Goal: Task Accomplishment & Management: Manage account settings

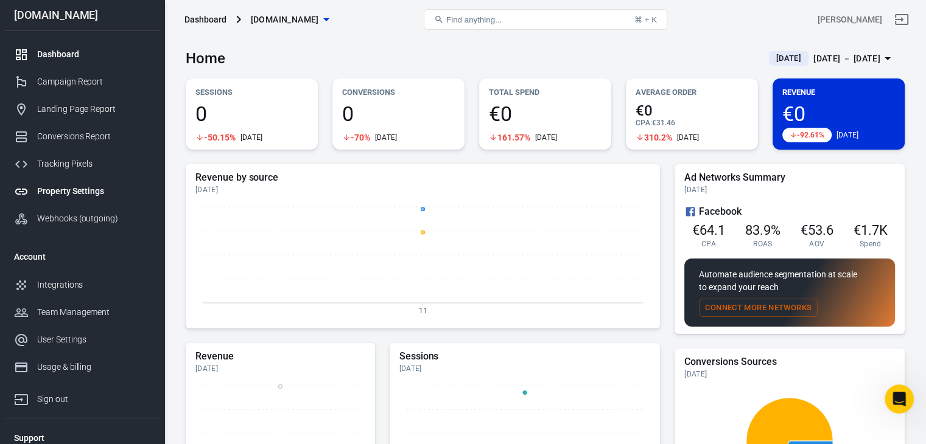
click at [61, 188] on div "Property Settings" at bounding box center [93, 191] width 113 height 13
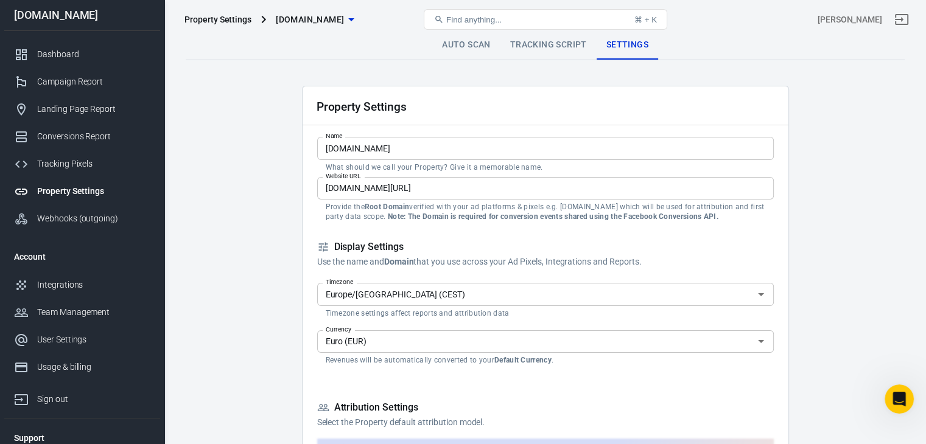
click at [557, 44] on link "Tracking Script" at bounding box center [548, 44] width 96 height 29
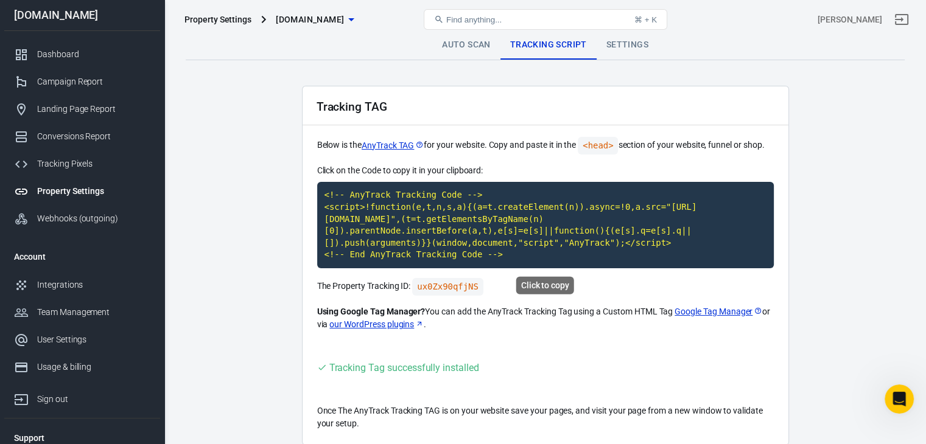
click at [397, 205] on code "<!-- AnyTrack Tracking Code --> <script>!function(e,t,n,s,a){(a=t.createElement…" at bounding box center [545, 225] width 456 height 86
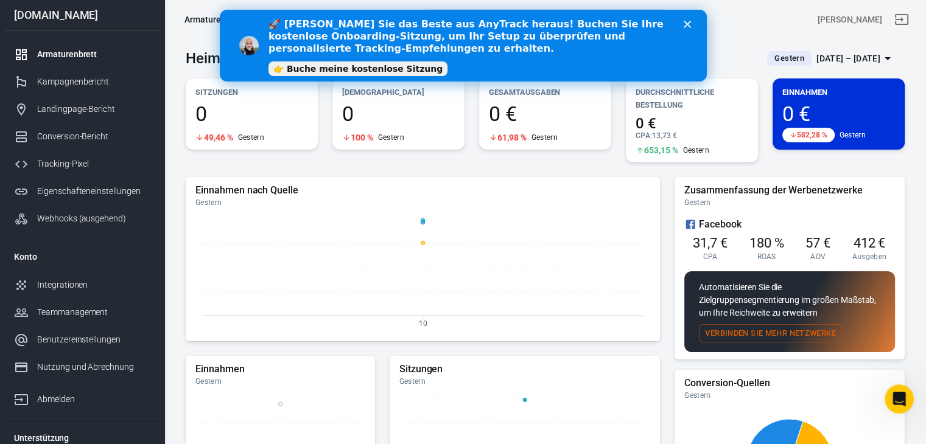
click at [689, 24] on icon "Schließen" at bounding box center [686, 24] width 7 height 7
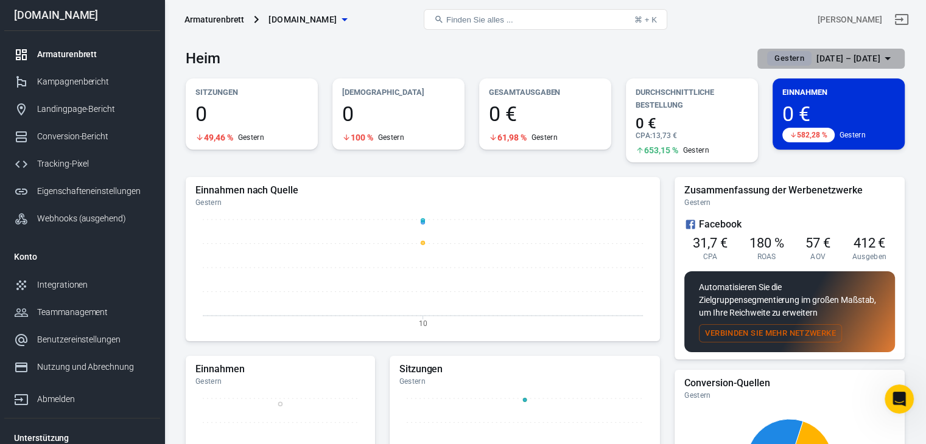
click at [816, 61] on font "10. September – 10. September 2025" at bounding box center [848, 59] width 64 height 10
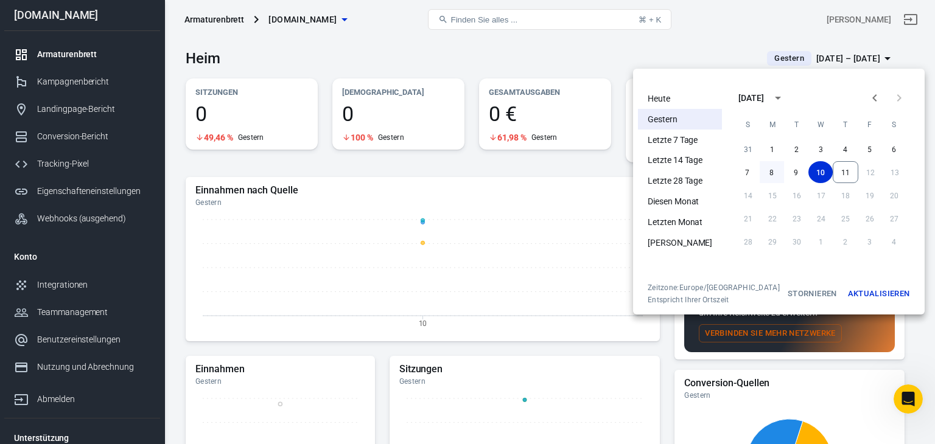
click at [769, 174] on font "8" at bounding box center [771, 172] width 4 height 9
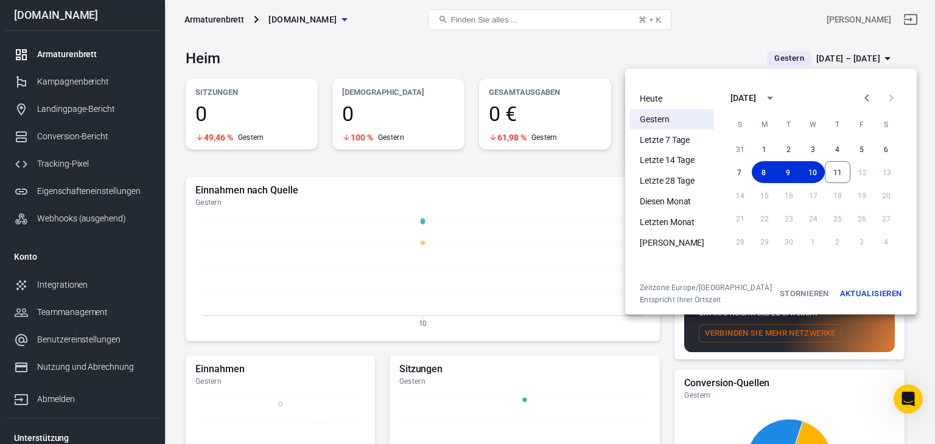
click at [853, 291] on font "Aktualisieren" at bounding box center [871, 293] width 62 height 9
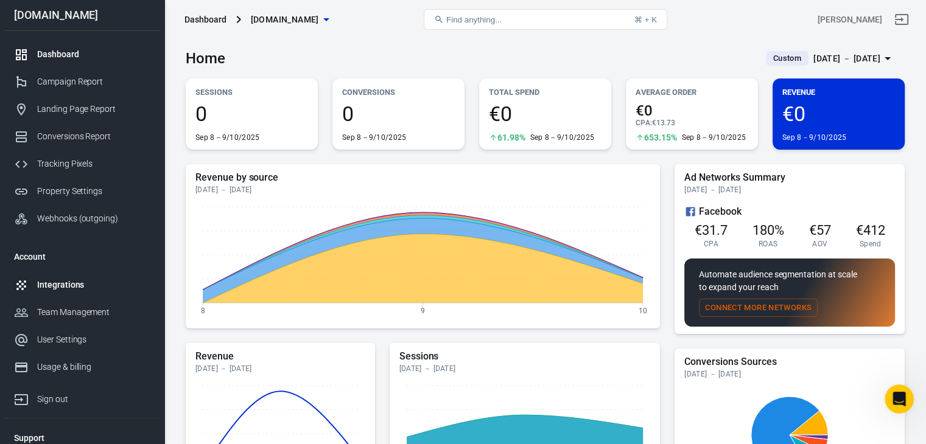
click at [52, 285] on div "Integrations" at bounding box center [93, 285] width 113 height 13
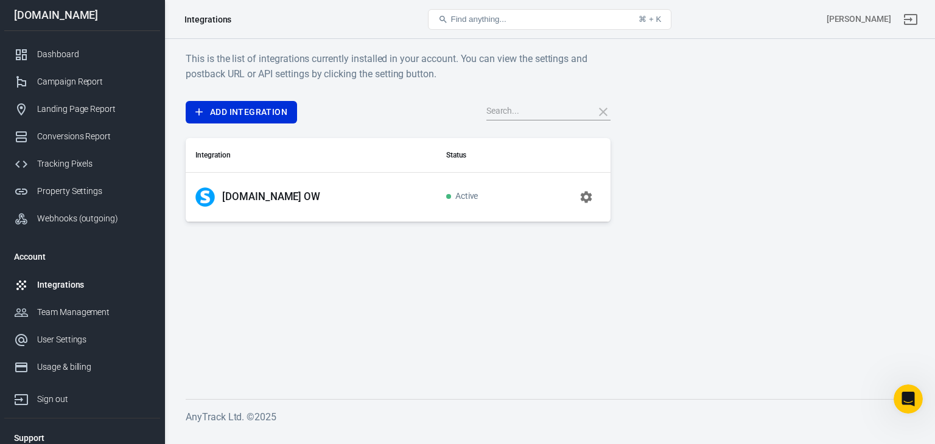
click at [585, 198] on icon "button" at bounding box center [586, 197] width 15 height 15
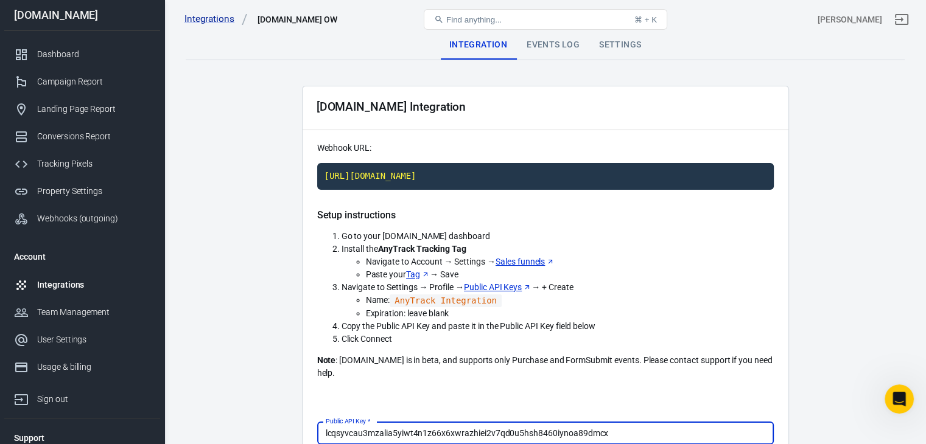
click at [611, 46] on div "Settings" at bounding box center [619, 44] width 61 height 29
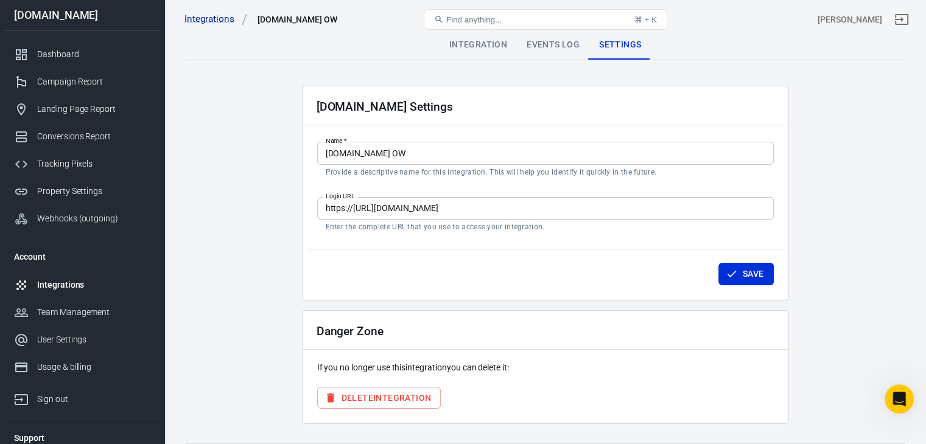
click at [545, 45] on div "Events Log" at bounding box center [553, 44] width 72 height 29
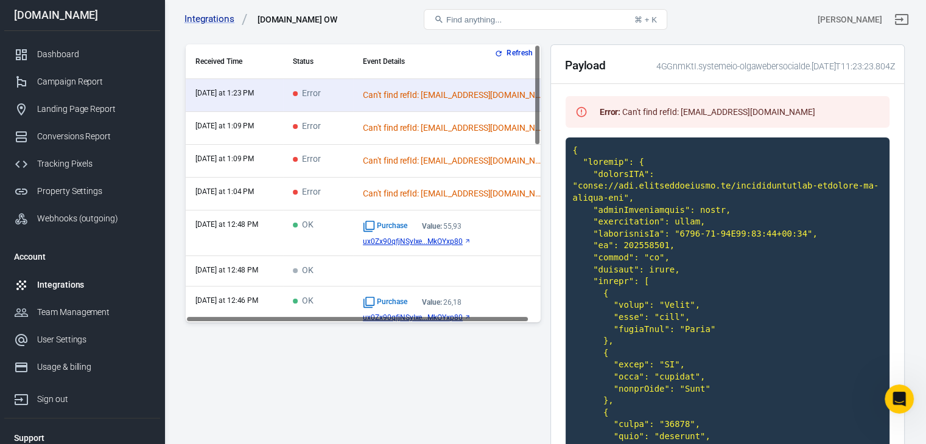
scroll to position [183, 0]
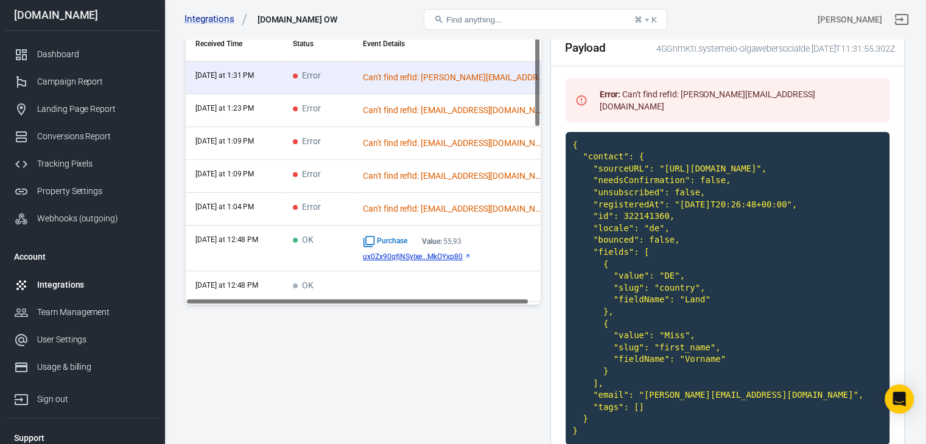
scroll to position [158, 0]
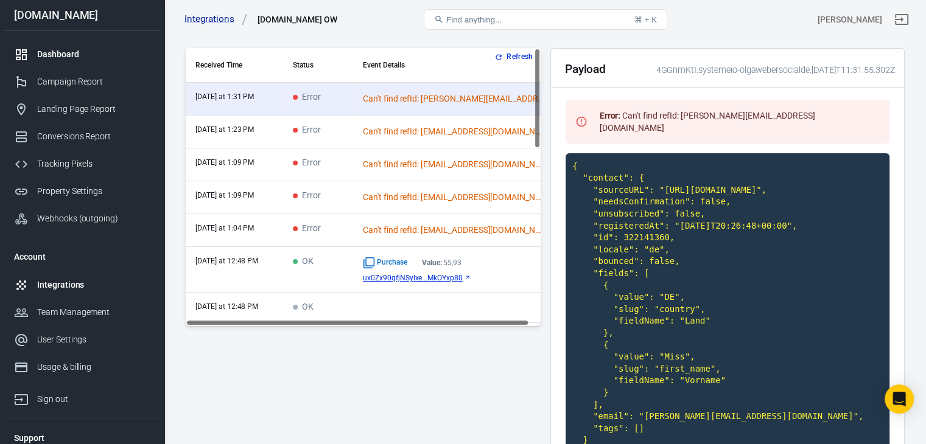
click at [69, 49] on div "Dashboard" at bounding box center [93, 54] width 113 height 13
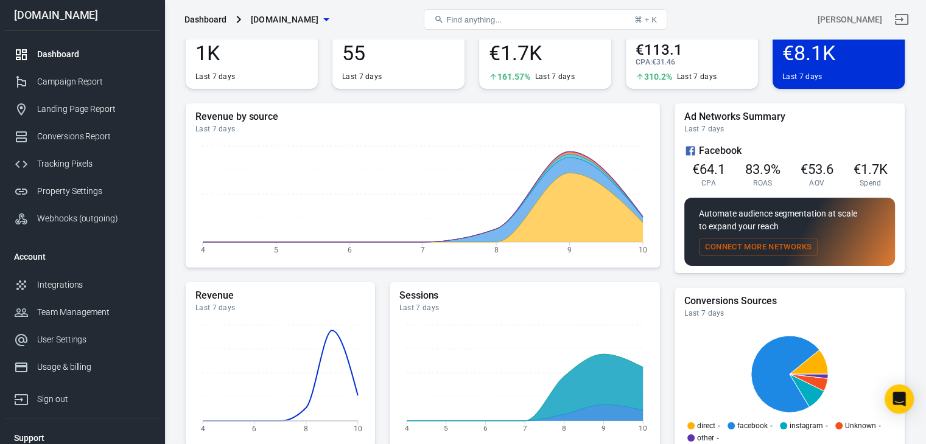
scroll to position [122, 0]
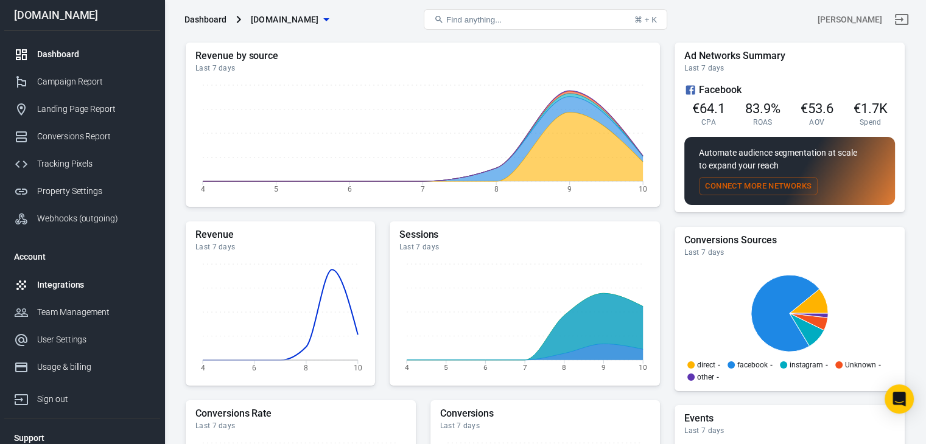
click at [68, 288] on div "Integrations" at bounding box center [93, 285] width 113 height 13
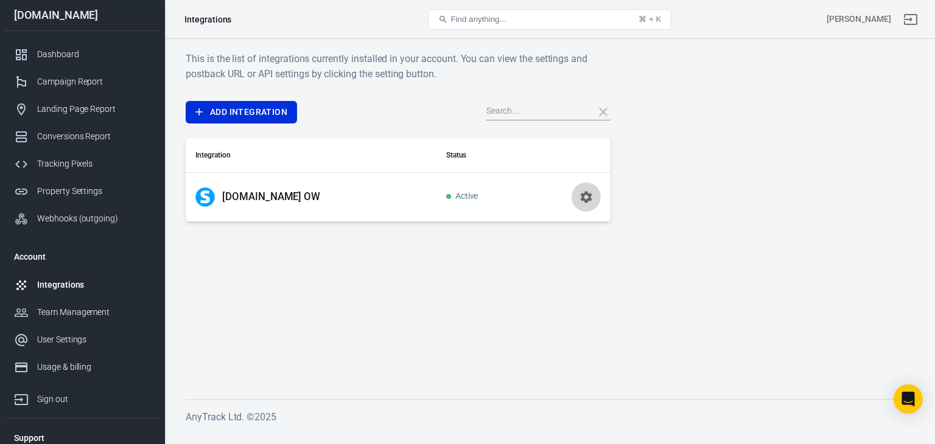
click at [584, 197] on icon "button" at bounding box center [586, 197] width 15 height 15
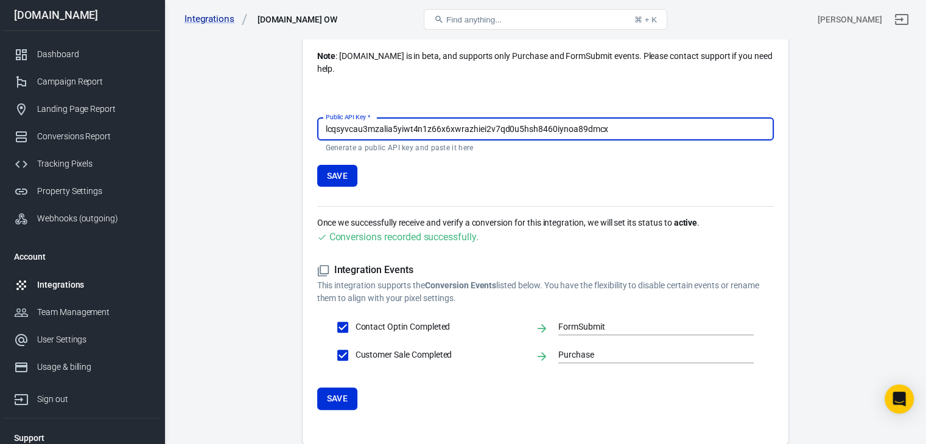
scroll to position [344, 0]
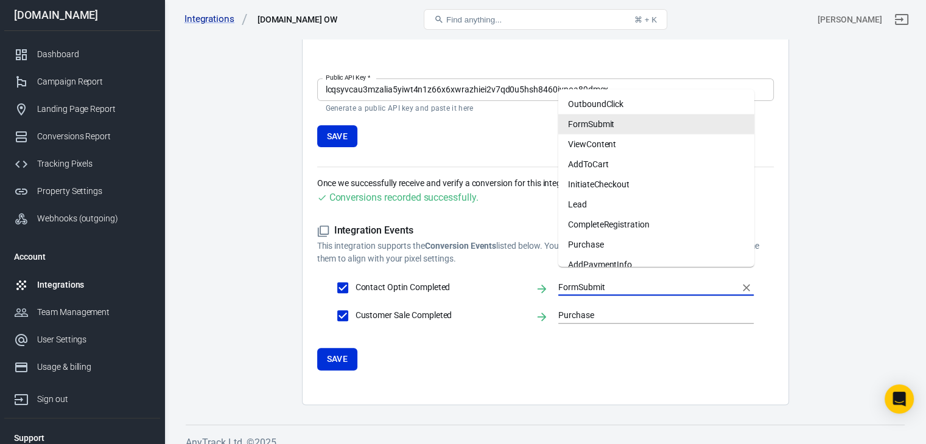
click at [613, 280] on input "FormSubmit" at bounding box center [646, 287] width 177 height 15
click at [586, 202] on li "Lead" at bounding box center [656, 205] width 196 height 20
type input "Lead"
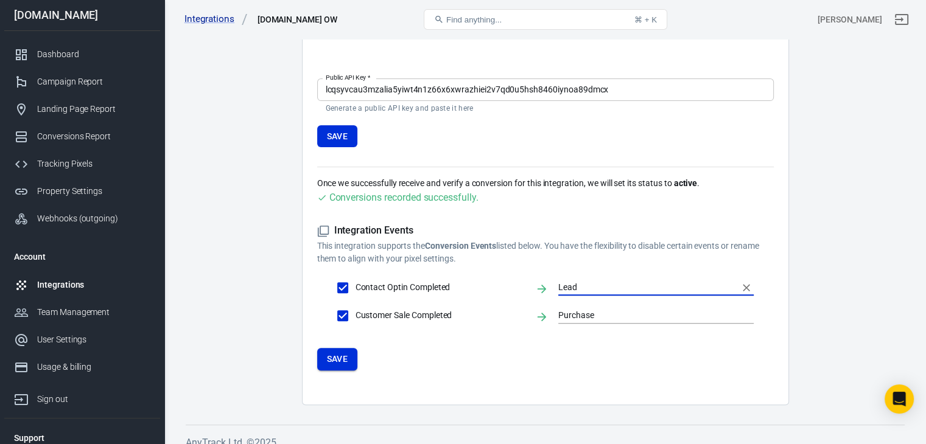
click at [344, 349] on button "Save" at bounding box center [337, 359] width 41 height 23
click at [73, 166] on div "Tracking Pixels" at bounding box center [93, 164] width 113 height 13
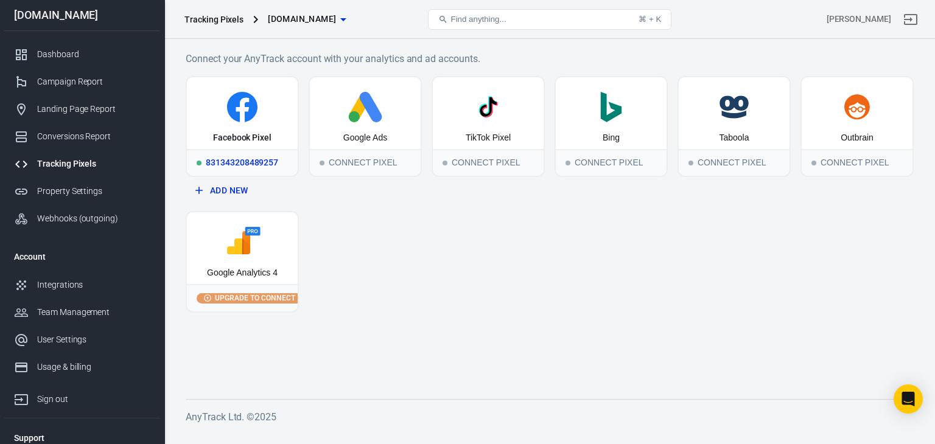
click at [236, 136] on div "Facebook Pixel" at bounding box center [242, 138] width 58 height 12
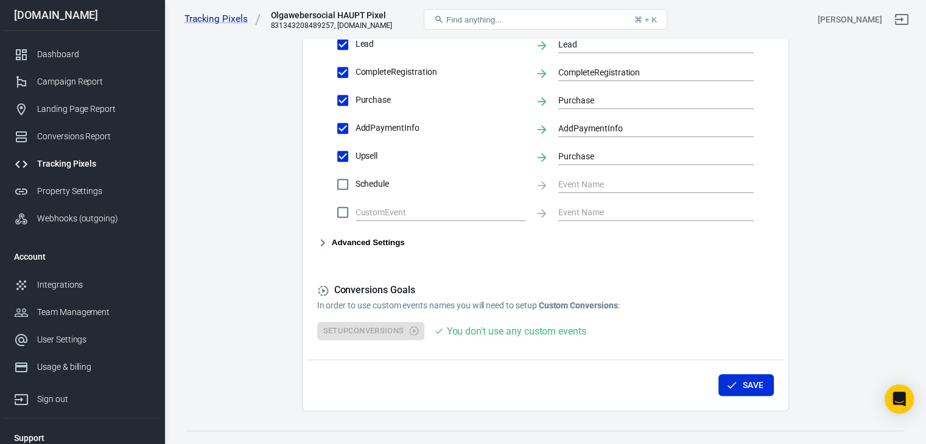
scroll to position [628, 0]
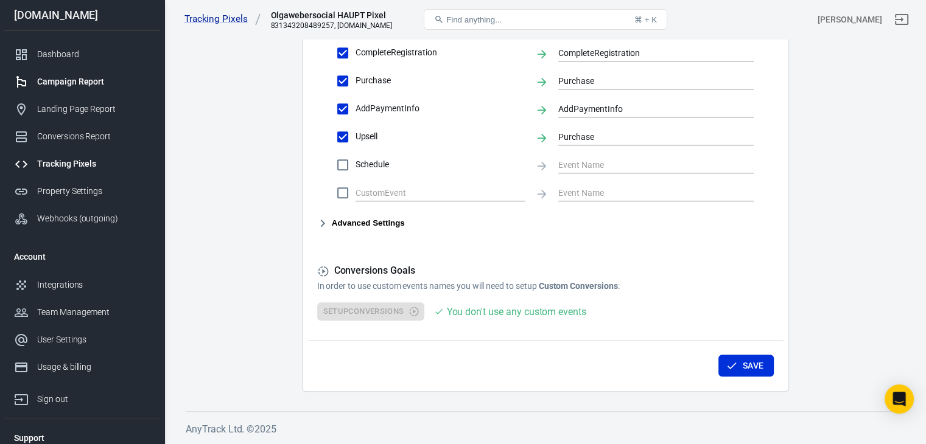
click at [85, 81] on div "Campaign Report" at bounding box center [93, 81] width 113 height 13
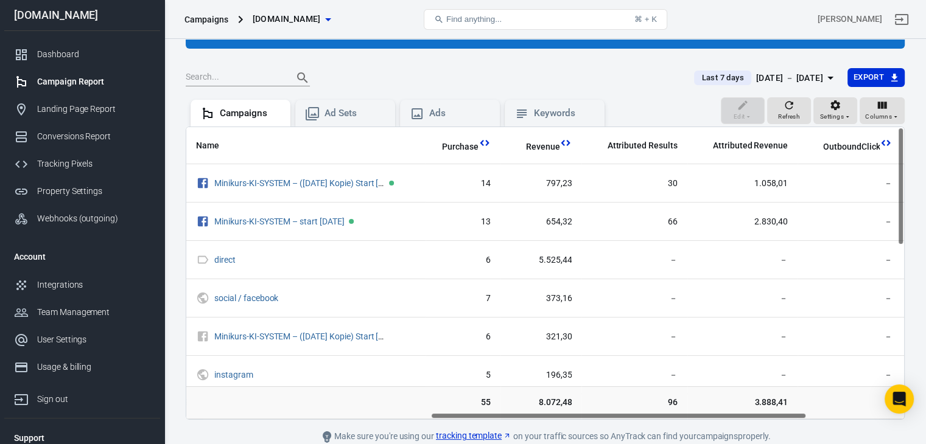
scroll to position [0, 489]
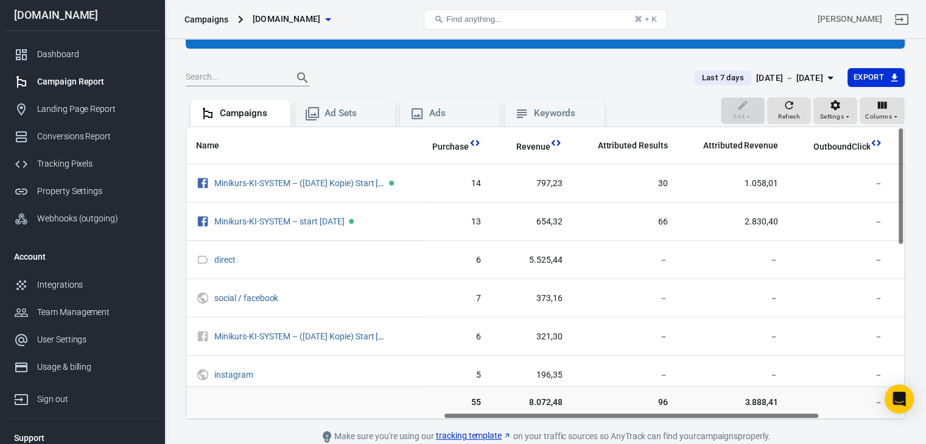
drag, startPoint x: 549, startPoint y: 417, endPoint x: 797, endPoint y: 442, distance: 248.9
click at [797, 442] on main "Verify Ads Integration on Pixel Settings to display your campaigns AnyTrack rel…" at bounding box center [545, 217] width 719 height 454
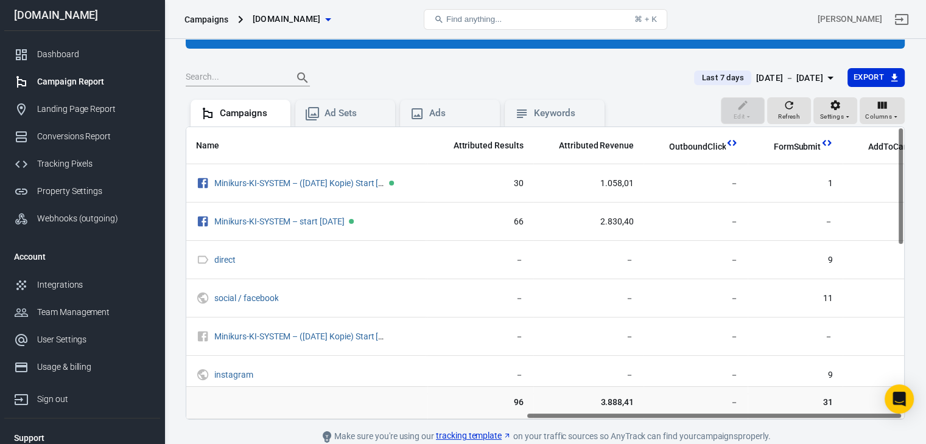
scroll to position [0, 650]
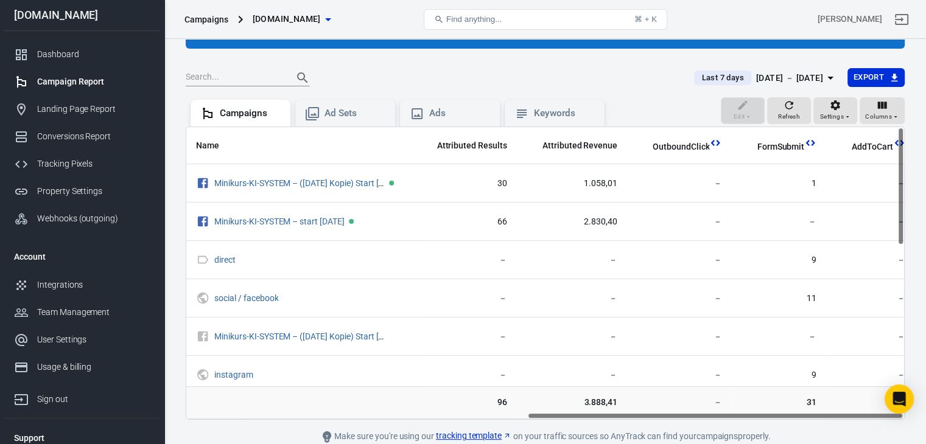
drag, startPoint x: 771, startPoint y: 414, endPoint x: 934, endPoint y: 418, distance: 163.1
click at [925, 418] on html "Campaigns [DOMAIN_NAME] Find anything... ⌘ + K [PERSON_NAME] [DOMAIN_NAME] Dash…" at bounding box center [463, 217] width 926 height 557
drag, startPoint x: 774, startPoint y: 417, endPoint x: 824, endPoint y: 419, distance: 50.0
click at [824, 419] on main "Verify Ads Integration on Pixel Settings to display your campaigns AnyTrack rel…" at bounding box center [545, 217] width 719 height 454
drag, startPoint x: 840, startPoint y: 414, endPoint x: 884, endPoint y: 414, distance: 43.8
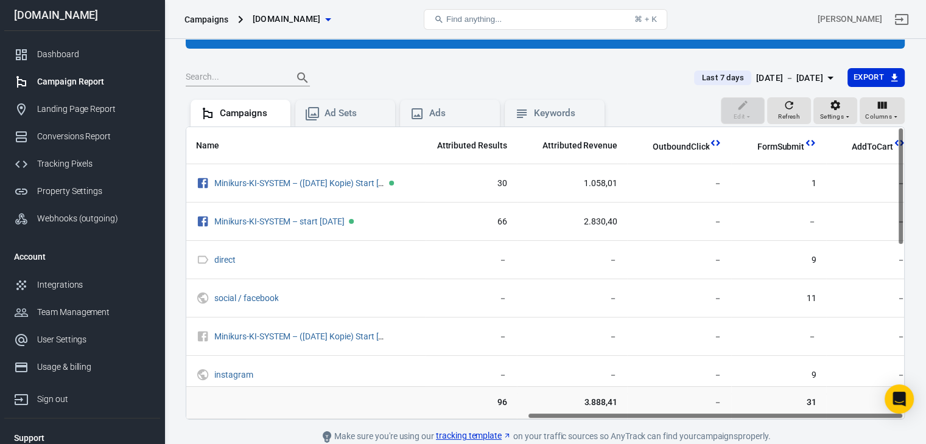
click at [884, 414] on div "Name Amount Spent ROAS Impressions Link Clicks Sessions Lead Purchase Revenue A…" at bounding box center [544, 273] width 717 height 292
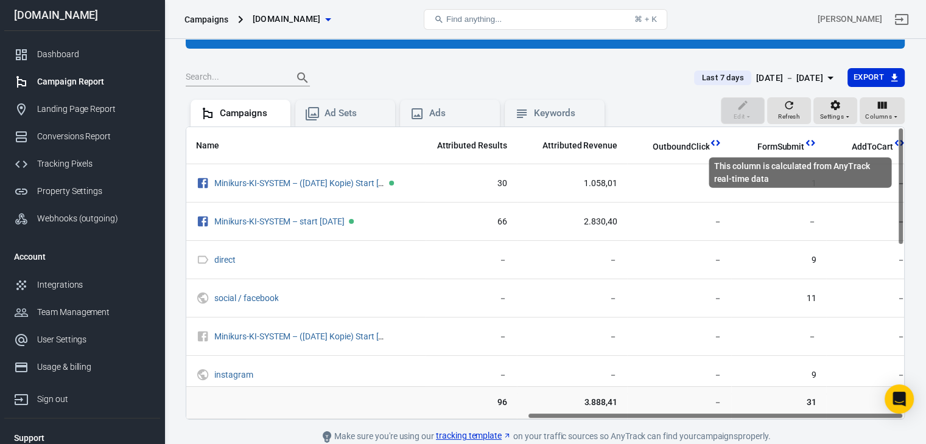
click at [804, 142] on icon "This column is calculated from AnyTrack real-time data" at bounding box center [810, 143] width 12 height 12
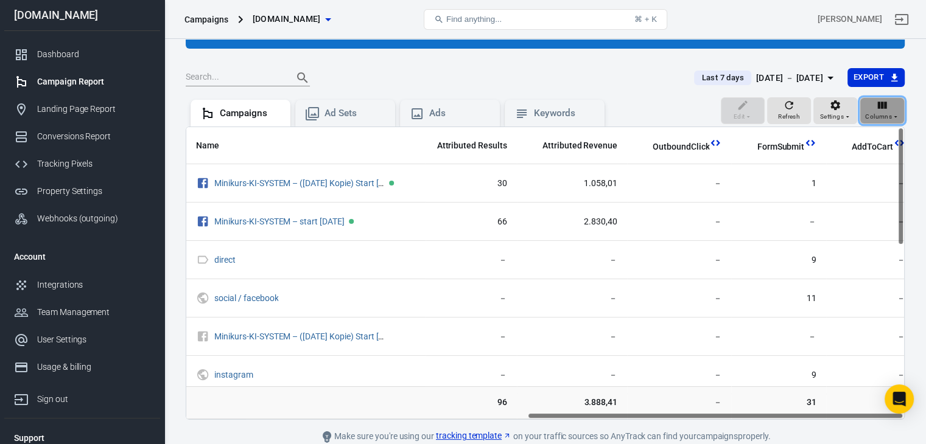
click at [887, 111] on span "Columns" at bounding box center [878, 116] width 27 height 11
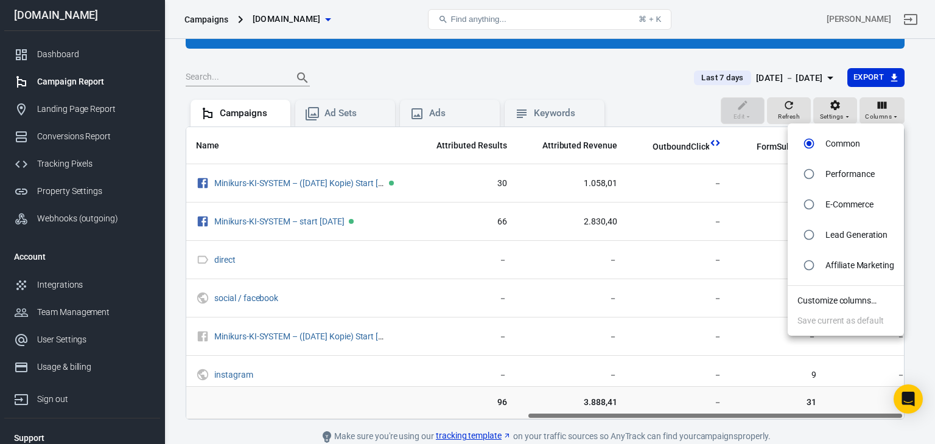
click at [835, 302] on li "Customize columns…" at bounding box center [845, 301] width 116 height 20
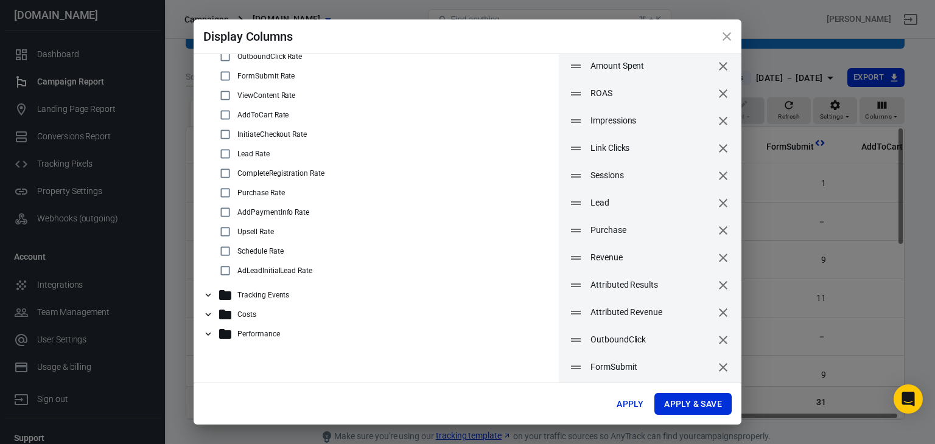
scroll to position [69, 0]
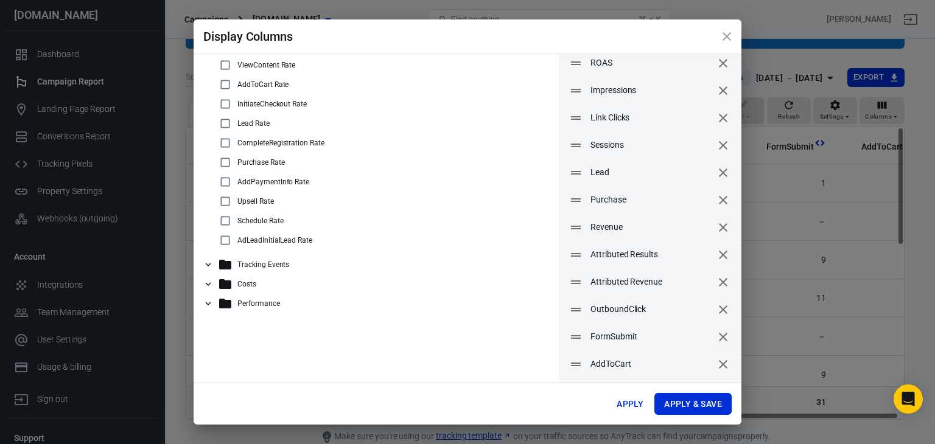
click at [716, 365] on icon "remove" at bounding box center [723, 364] width 15 height 15
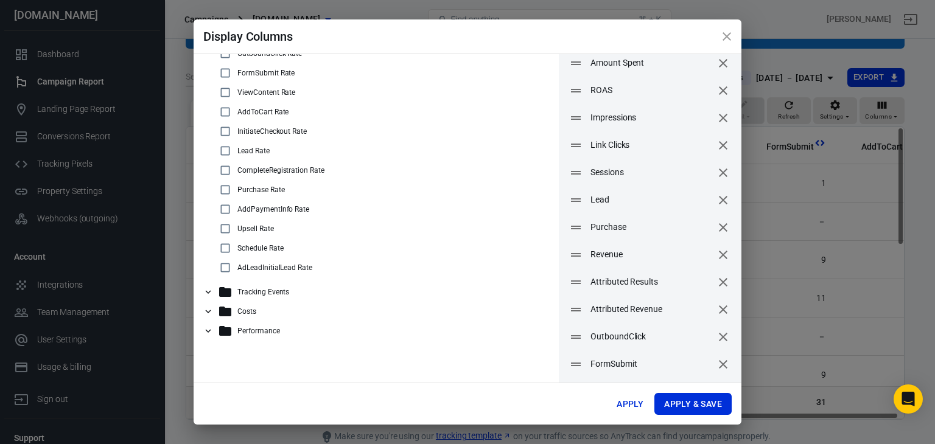
scroll to position [42, 0]
click at [716, 339] on icon "remove" at bounding box center [723, 337] width 15 height 15
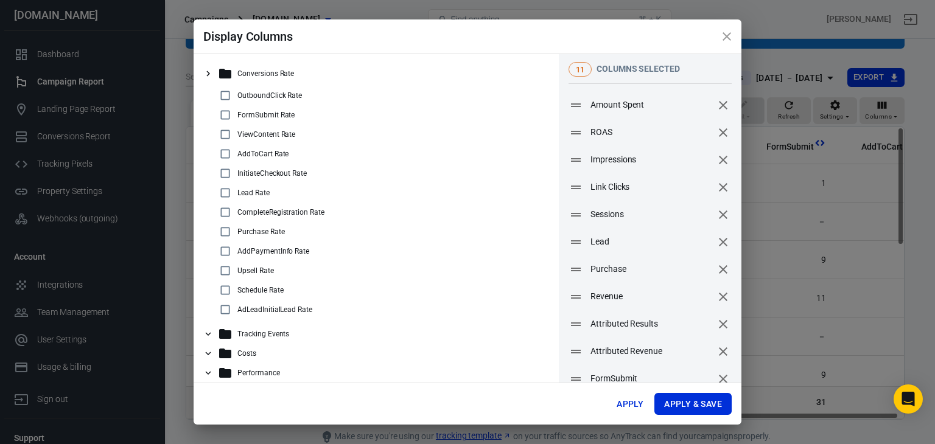
scroll to position [15, 0]
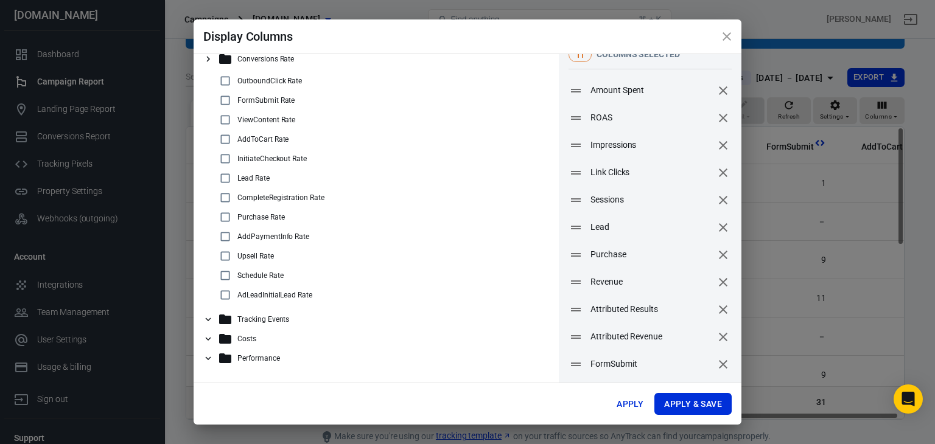
click at [224, 259] on input "checkbox" at bounding box center [225, 256] width 15 height 15
checkbox input "true"
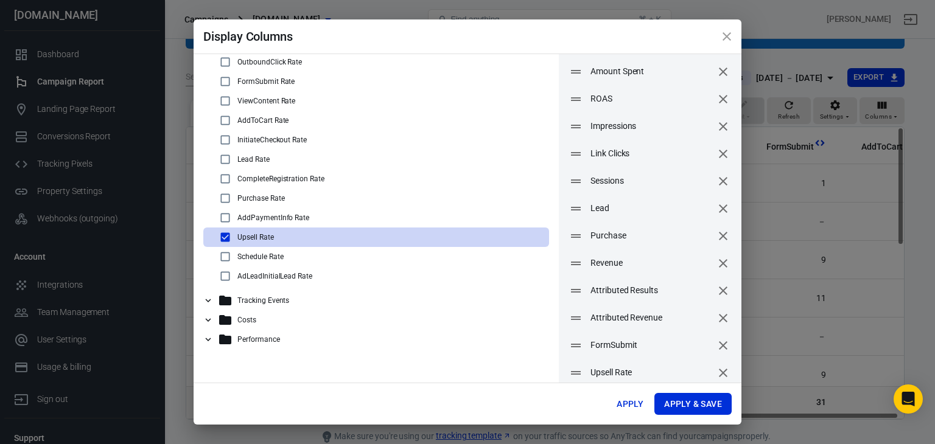
scroll to position [42, 0]
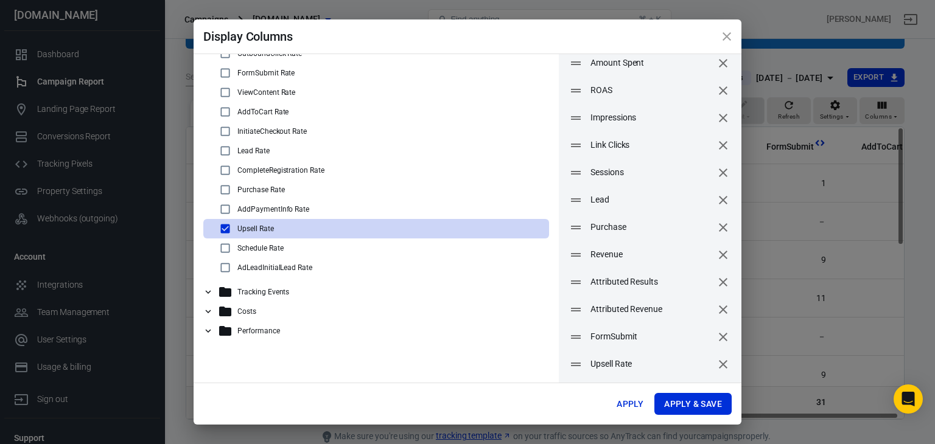
click at [392, 295] on div "Tracking Events" at bounding box center [381, 292] width 326 height 15
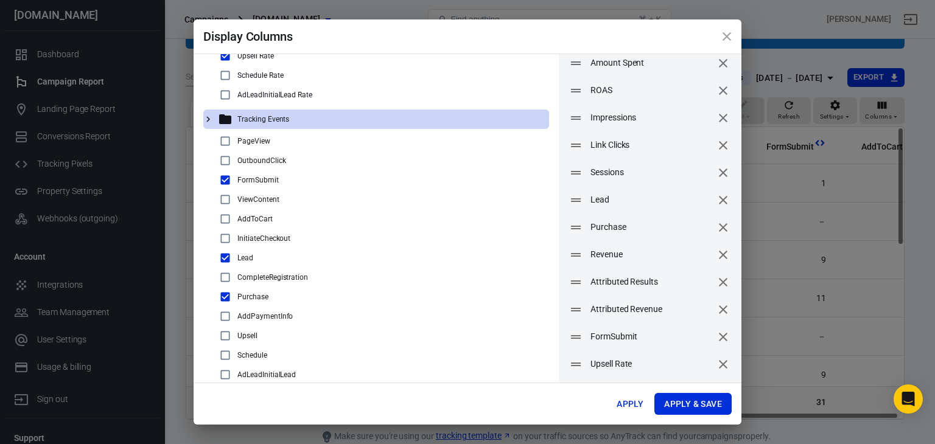
scroll to position [97, 0]
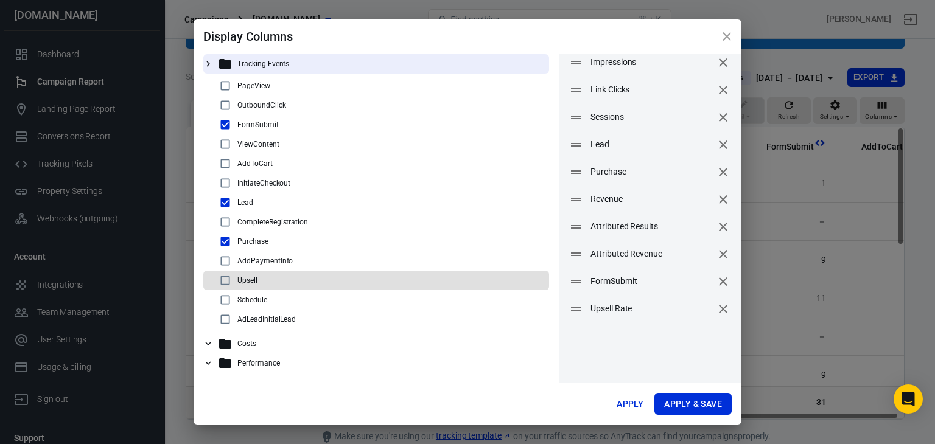
click at [243, 278] on p "Upsell" at bounding box center [247, 280] width 20 height 9
checkbox input "true"
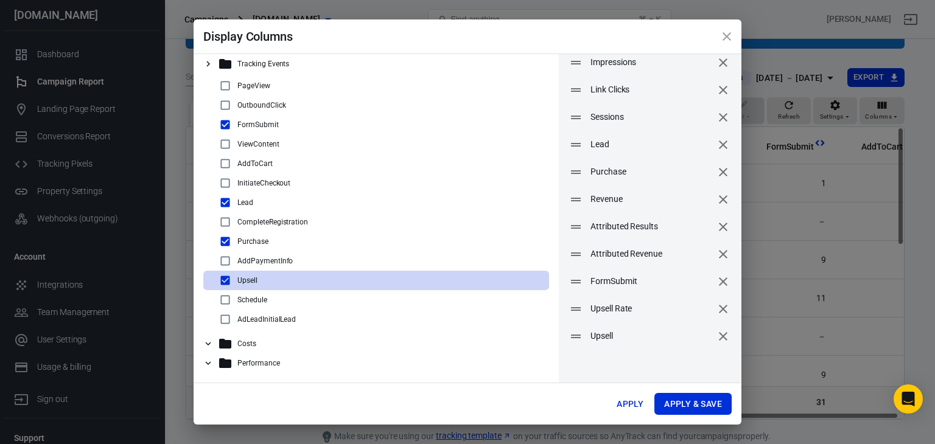
click at [236, 80] on div "PageView" at bounding box center [381, 86] width 326 height 15
checkbox input "true"
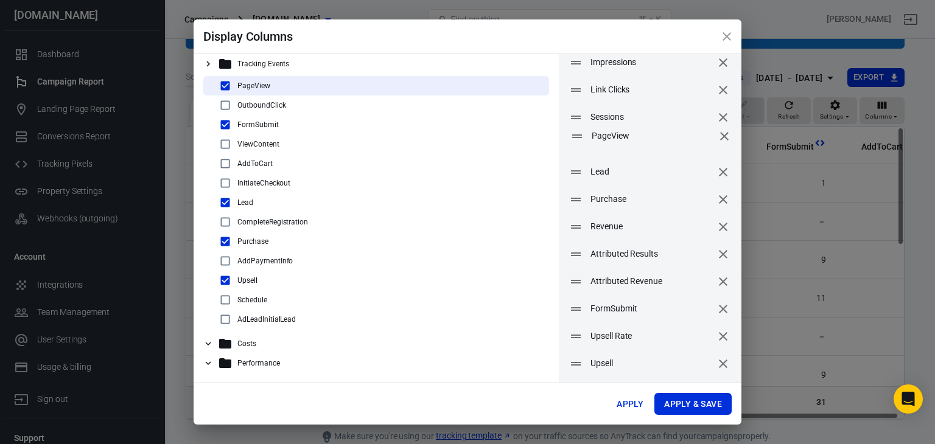
drag, startPoint x: 599, startPoint y: 366, endPoint x: 601, endPoint y: 138, distance: 228.2
click at [601, 138] on span "PageView" at bounding box center [653, 136] width 122 height 13
drag, startPoint x: 598, startPoint y: 340, endPoint x: 601, endPoint y: 254, distance: 86.5
click at [601, 254] on span "Upsell Rate" at bounding box center [654, 249] width 122 height 13
drag, startPoint x: 599, startPoint y: 355, endPoint x: 603, endPoint y: 256, distance: 99.9
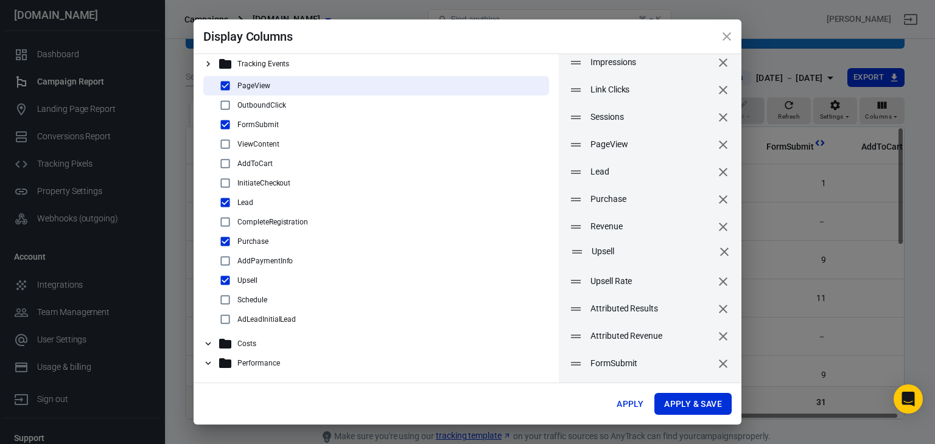
click at [603, 256] on span "Upsell" at bounding box center [653, 251] width 122 height 13
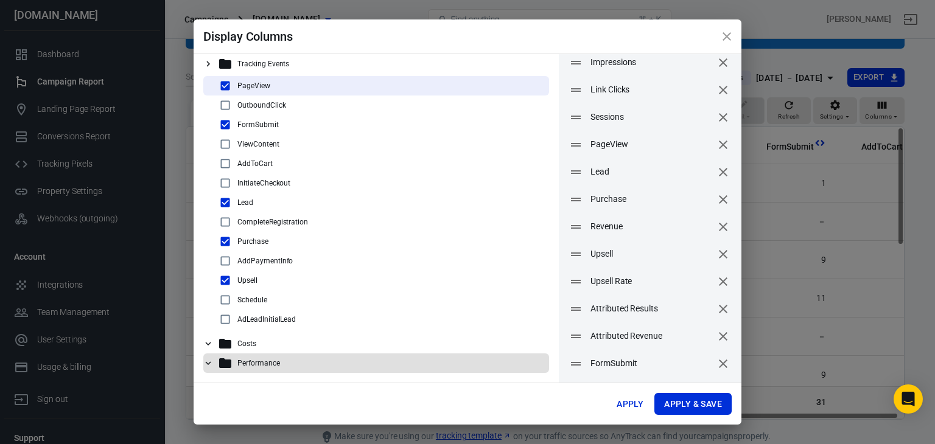
click at [242, 361] on p "Performance" at bounding box center [258, 363] width 43 height 9
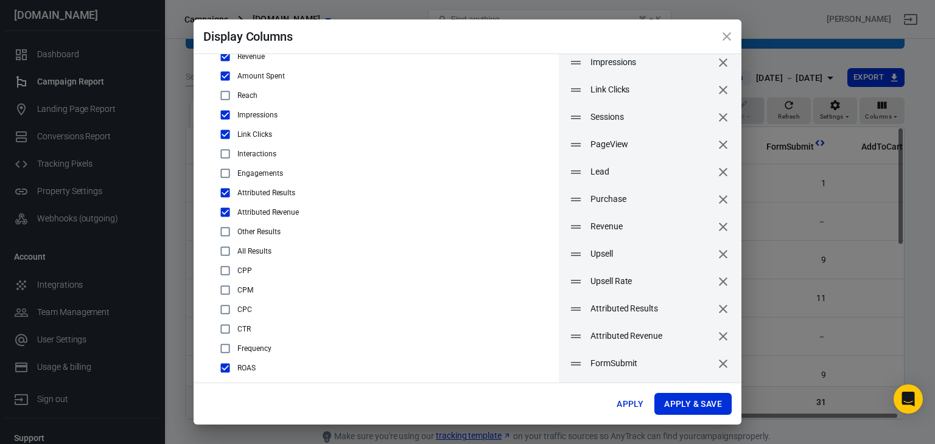
scroll to position [550, 0]
click at [225, 263] on input "checkbox" at bounding box center [225, 261] width 15 height 15
checkbox input "true"
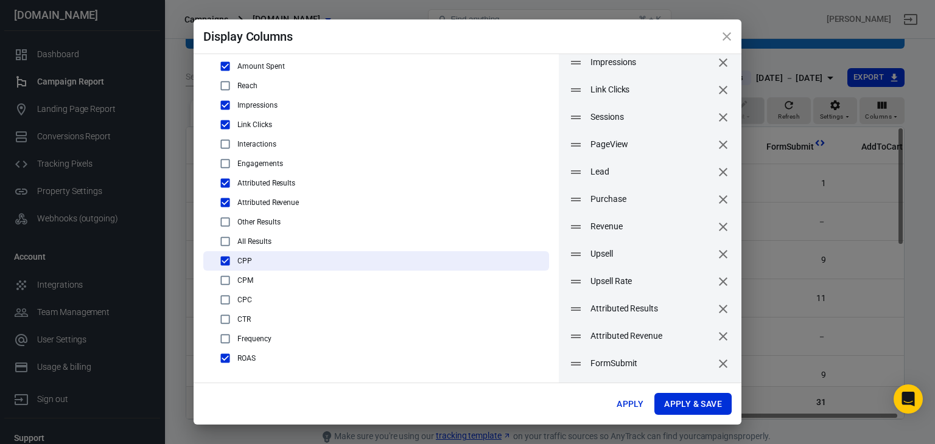
click at [226, 280] on input "checkbox" at bounding box center [225, 280] width 15 height 15
checkbox input "true"
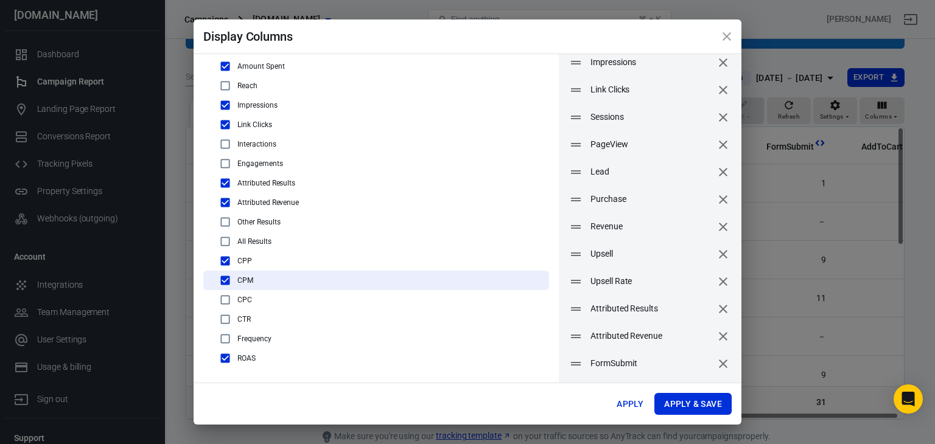
click at [224, 298] on input "checkbox" at bounding box center [225, 300] width 15 height 15
checkbox input "true"
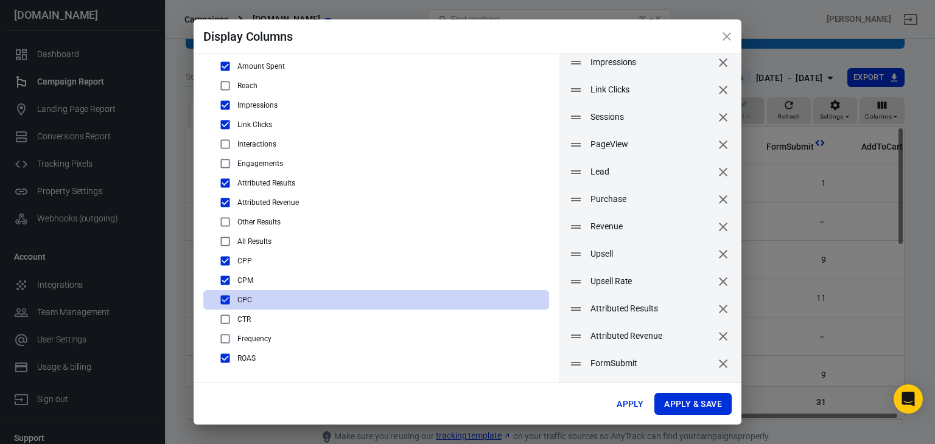
click at [222, 321] on input "checkbox" at bounding box center [225, 319] width 15 height 15
checkbox input "true"
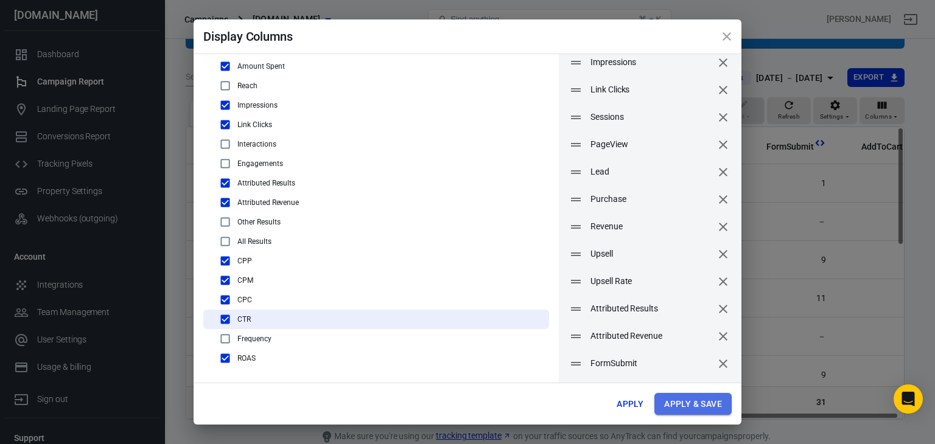
click at [666, 397] on button "Apply & Save" at bounding box center [692, 404] width 77 height 23
radio input "false"
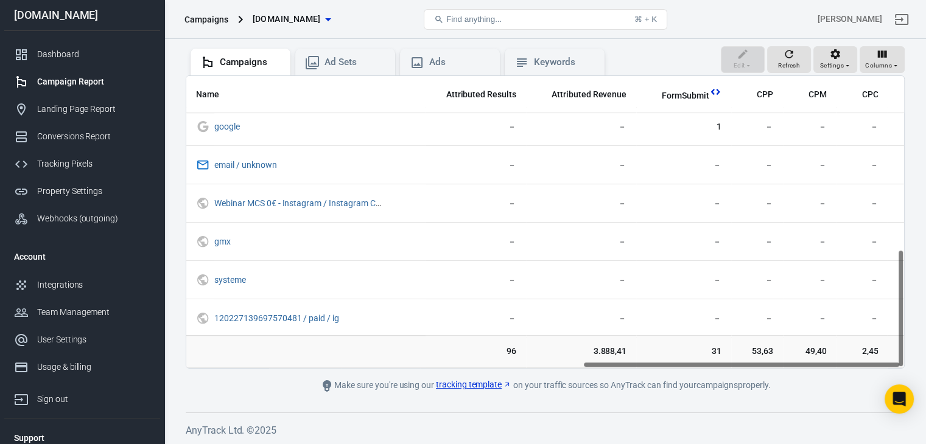
scroll to position [427, 901]
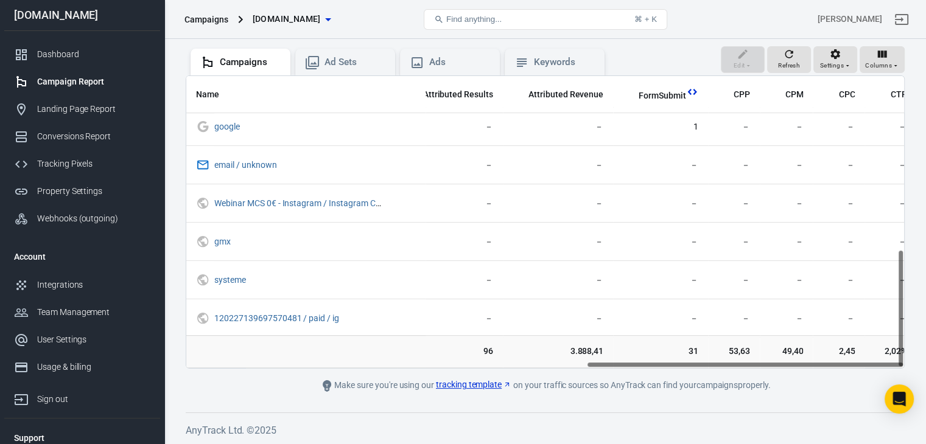
drag, startPoint x: 427, startPoint y: 365, endPoint x: 882, endPoint y: 383, distance: 456.2
click at [882, 383] on main "Verify Ads Integration on Pixel Settings to display your campaigns AnyTrack rel…" at bounding box center [545, 166] width 719 height 454
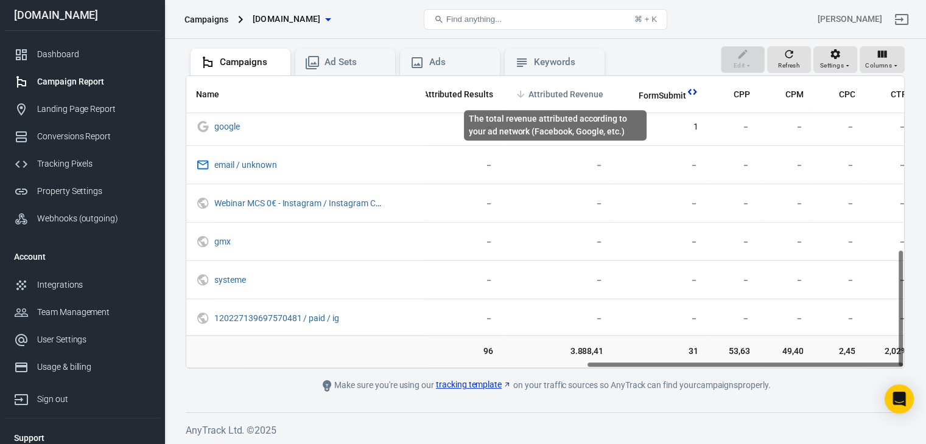
click at [572, 91] on span "Attributed Revenue" at bounding box center [565, 95] width 75 height 12
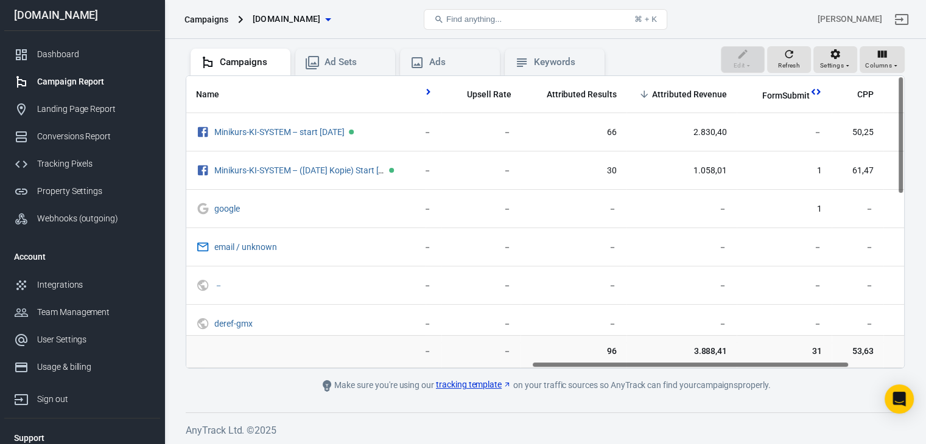
scroll to position [0, 779]
drag, startPoint x: 484, startPoint y: 363, endPoint x: 831, endPoint y: 417, distance: 350.5
click at [831, 417] on div "Verify Ads Integration on Pixel Settings to display your campaigns AnyTrack rel…" at bounding box center [544, 186] width 761 height 518
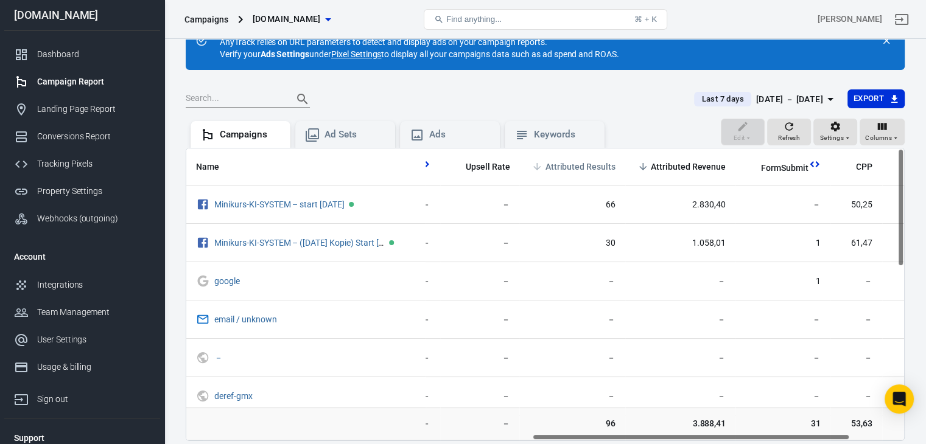
scroll to position [61, 0]
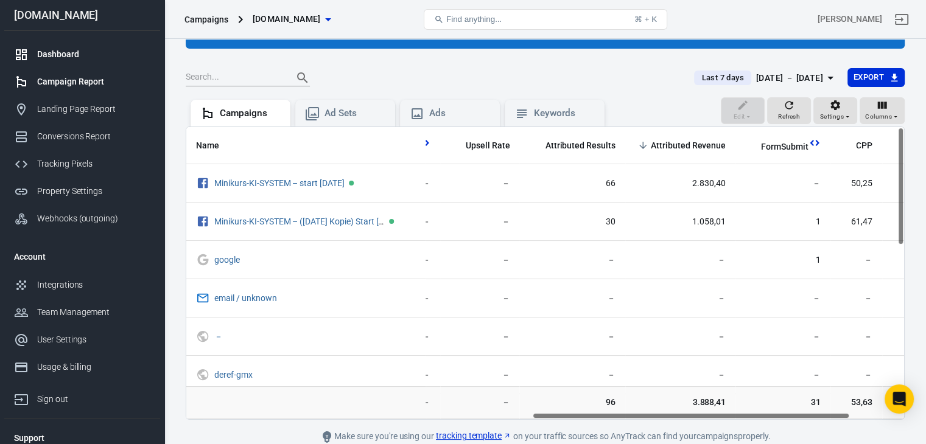
click at [59, 51] on div "Dashboard" at bounding box center [93, 54] width 113 height 13
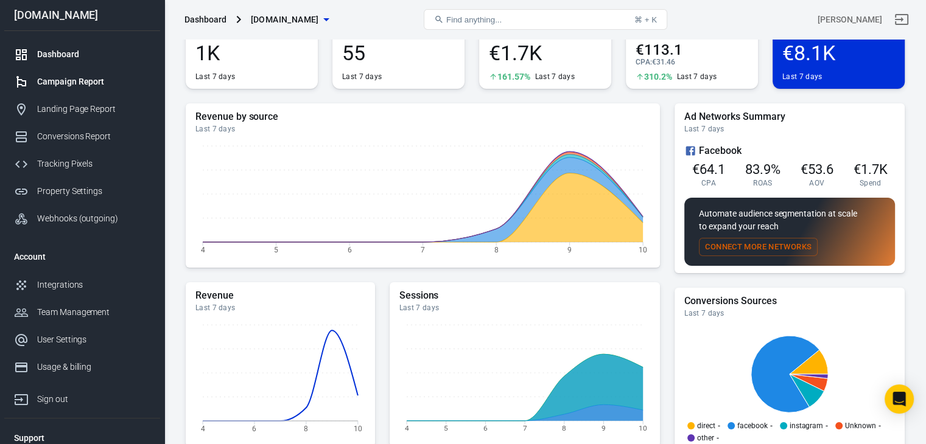
click at [66, 84] on div "Campaign Report" at bounding box center [93, 81] width 113 height 13
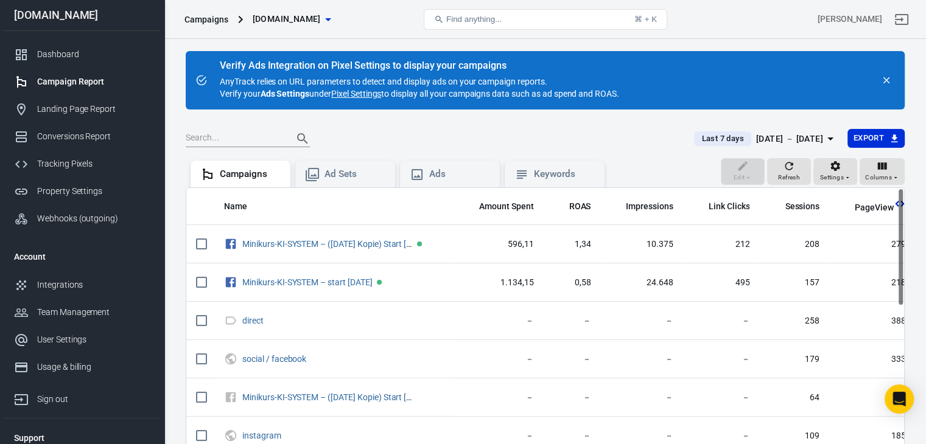
click at [803, 139] on div "[DATE] － [DATE]" at bounding box center [789, 138] width 67 height 15
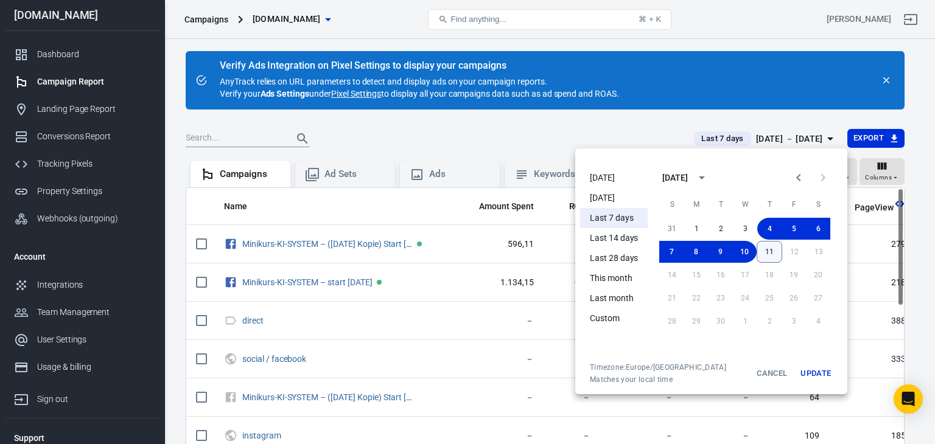
click at [764, 253] on button "11" at bounding box center [769, 252] width 26 height 22
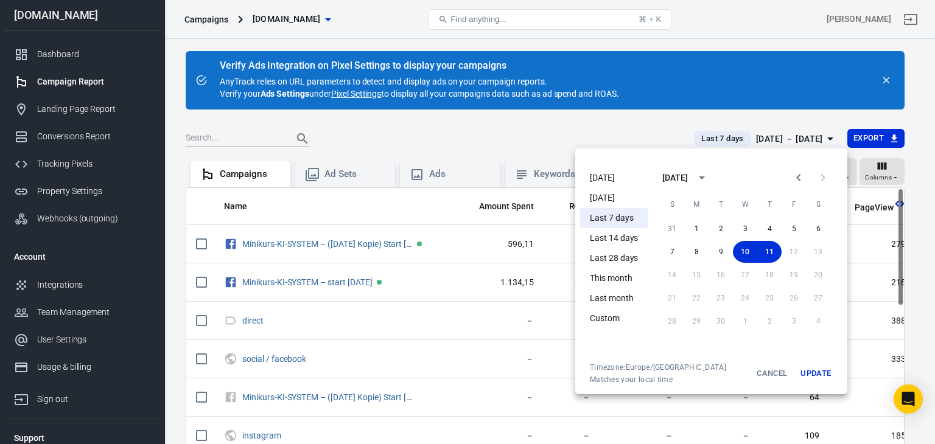
click at [817, 379] on button "Update" at bounding box center [815, 374] width 39 height 22
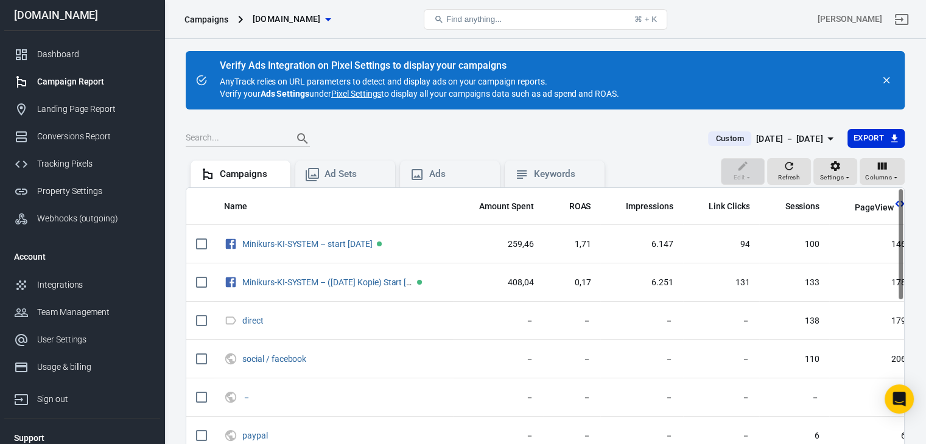
click at [785, 139] on div "[DATE] － [DATE]" at bounding box center [789, 138] width 67 height 15
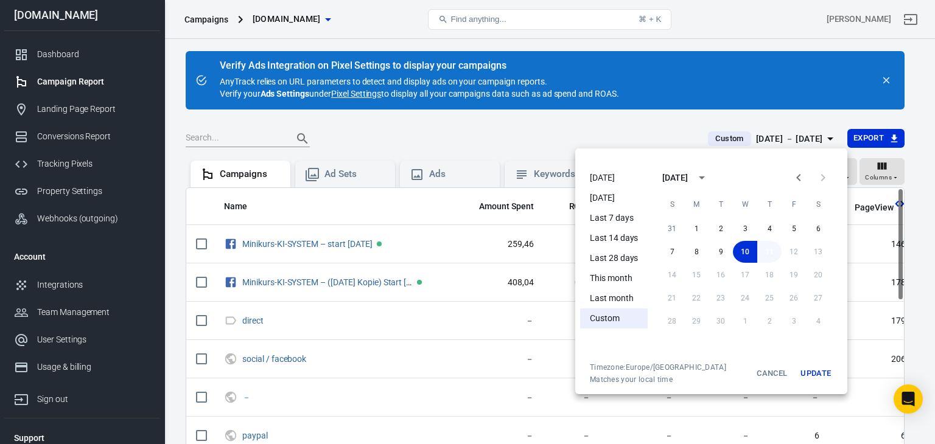
click at [763, 251] on button "11" at bounding box center [769, 252] width 24 height 22
click at [825, 375] on button "Update" at bounding box center [815, 374] width 39 height 22
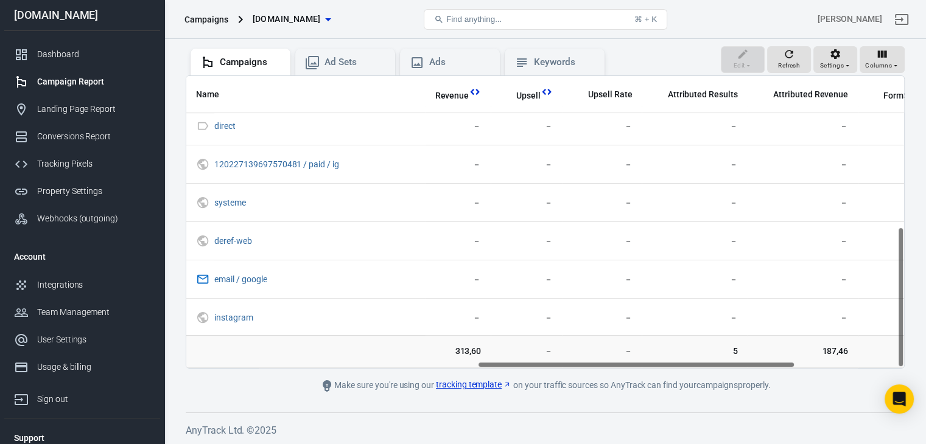
scroll to position [313, 658]
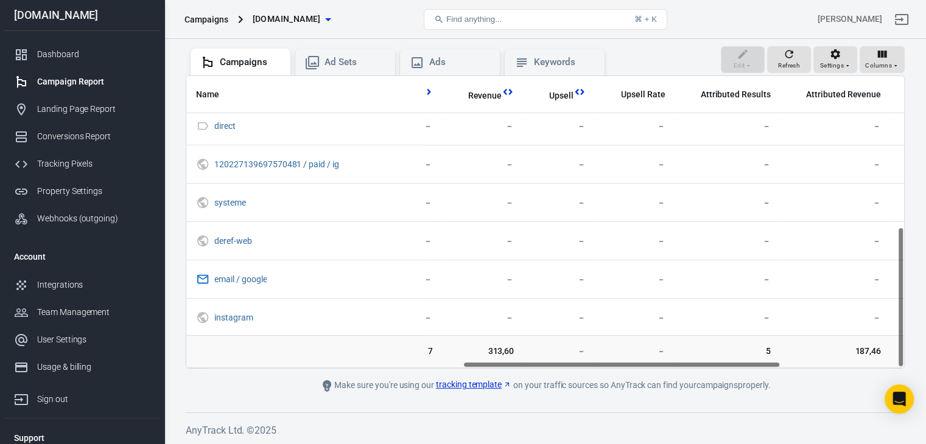
drag, startPoint x: 351, startPoint y: 364, endPoint x: 625, endPoint y: 376, distance: 274.7
click at [625, 376] on main "Verify Ads Integration on Pixel Settings to display your campaigns AnyTrack rel…" at bounding box center [545, 166] width 719 height 454
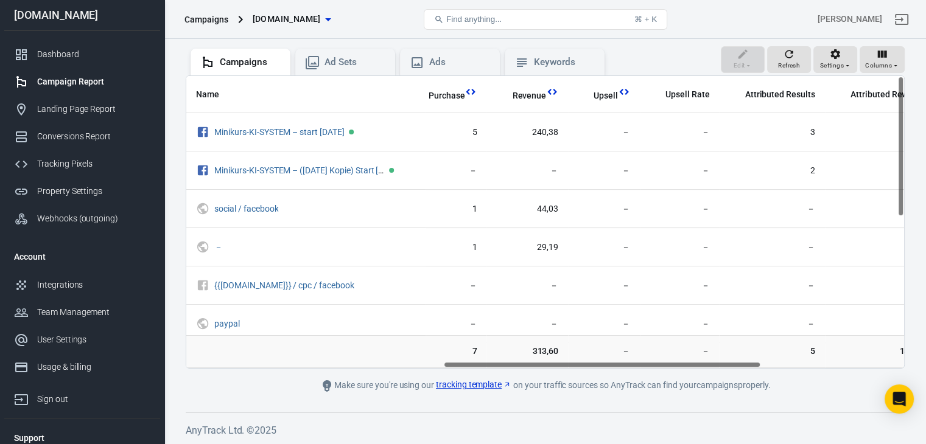
scroll to position [0, 564]
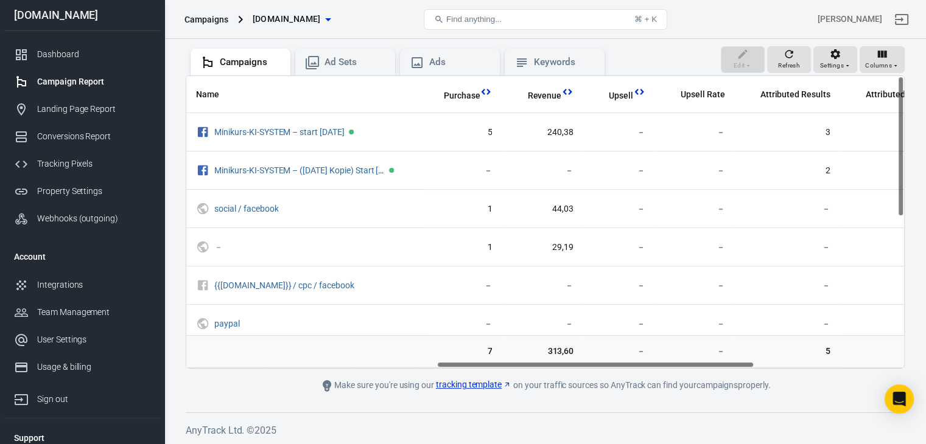
drag, startPoint x: 630, startPoint y: 364, endPoint x: 611, endPoint y: 361, distance: 19.7
click at [611, 361] on div "Name Amount Spent ROAS Impressions Link Clicks Sessions PageView Lead Purchase …" at bounding box center [544, 222] width 717 height 292
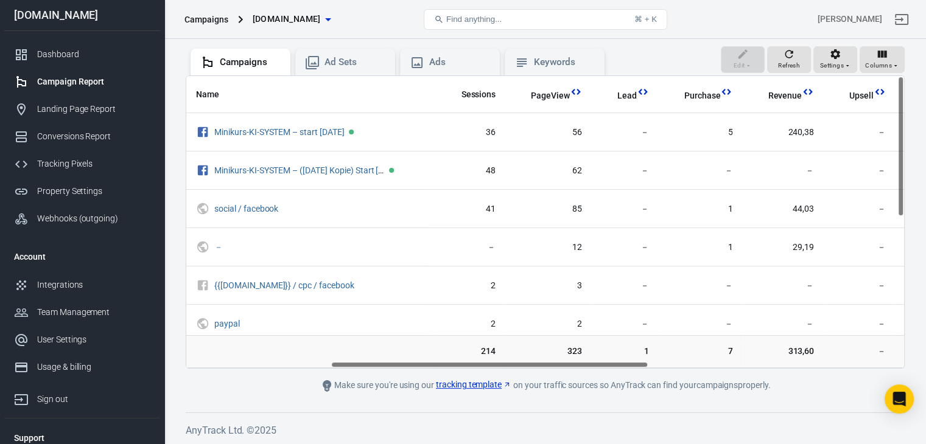
scroll to position [0, 327]
drag, startPoint x: 615, startPoint y: 362, endPoint x: 510, endPoint y: 397, distance: 110.5
click at [510, 397] on div "Verify Ads Integration on Pixel Settings to display your campaigns AnyTrack rel…" at bounding box center [544, 186] width 761 height 518
click at [54, 52] on div "Dashboard" at bounding box center [93, 54] width 113 height 13
